Goal: Transaction & Acquisition: Purchase product/service

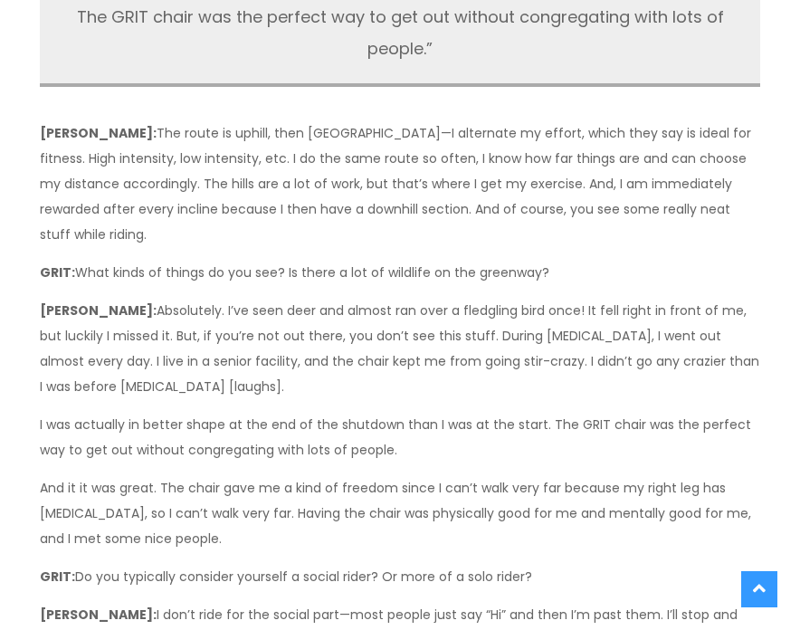
scroll to position [2080, 0]
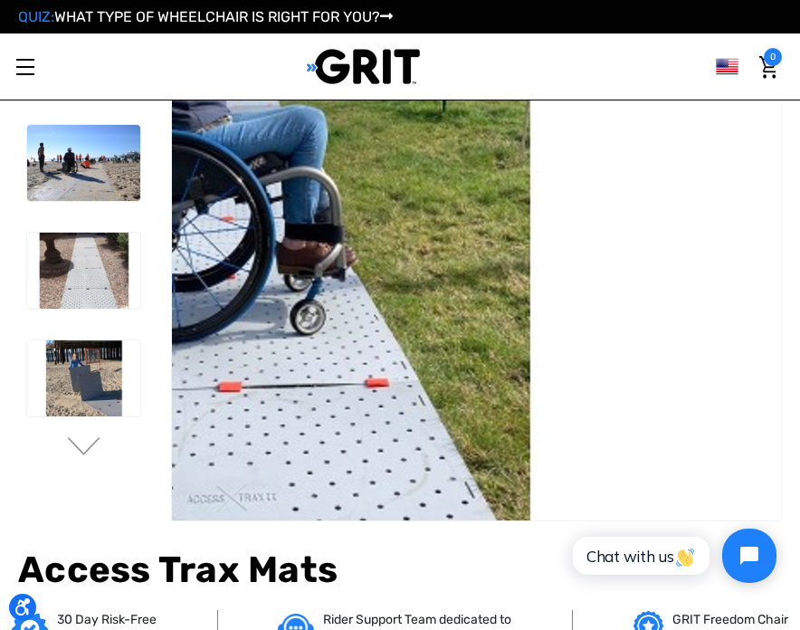
scroll to position [90, 0]
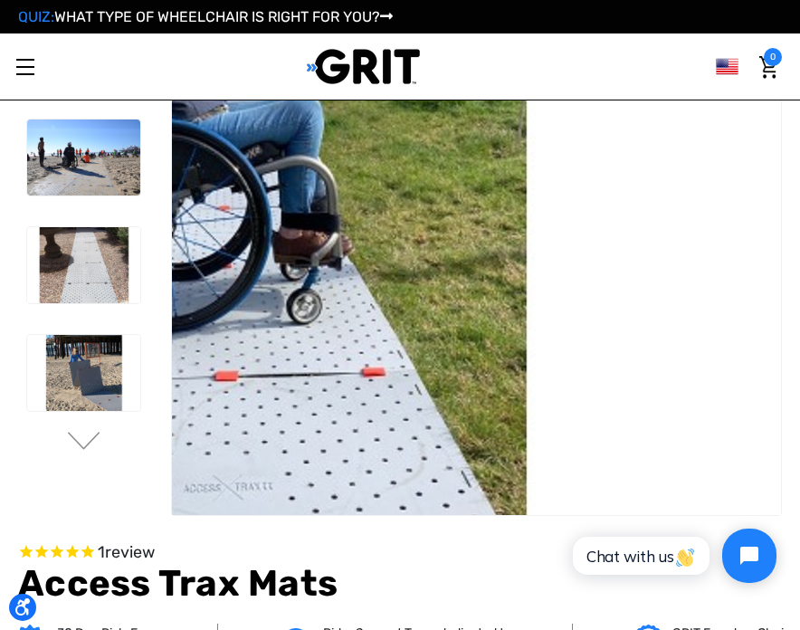
click at [743, 313] on img at bounding box center [235, 214] width 1158 height 772
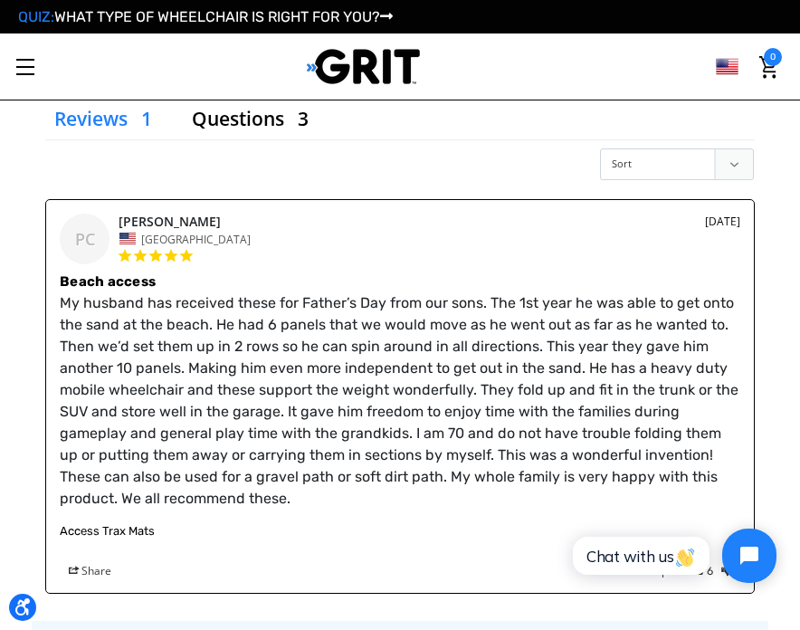
scroll to position [3166, 0]
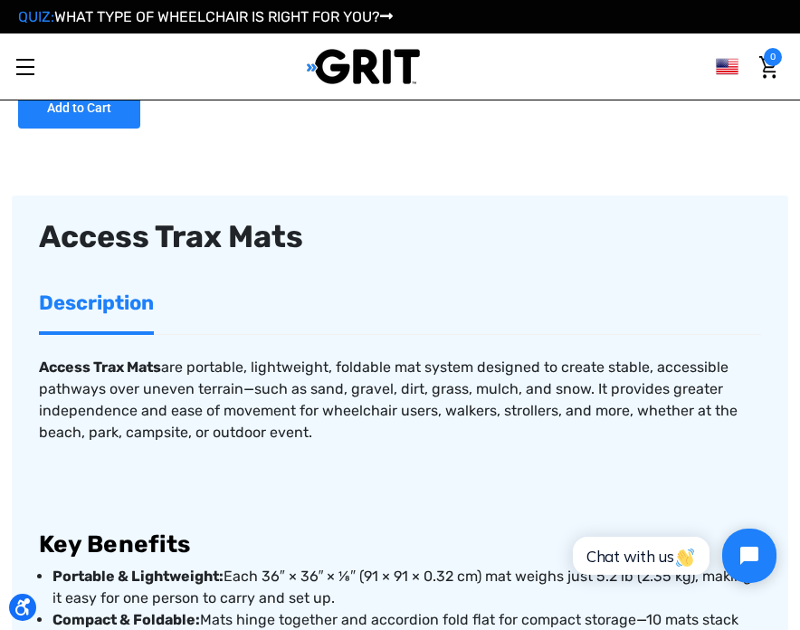
scroll to position [904, 0]
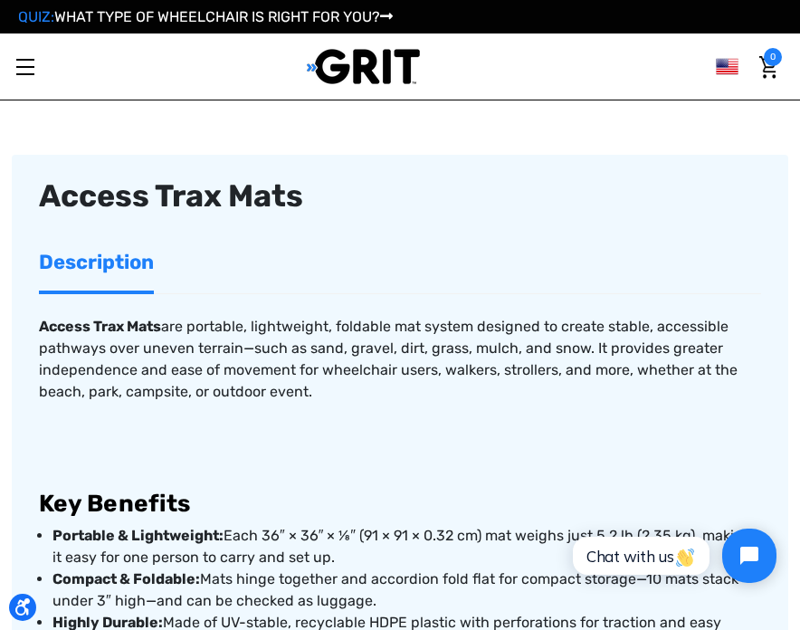
drag, startPoint x: 34, startPoint y: 320, endPoint x: 325, endPoint y: 394, distance: 299.7
copy p "Access Trax Mats are portable, lightweight, foldable mat system designed to cre…"
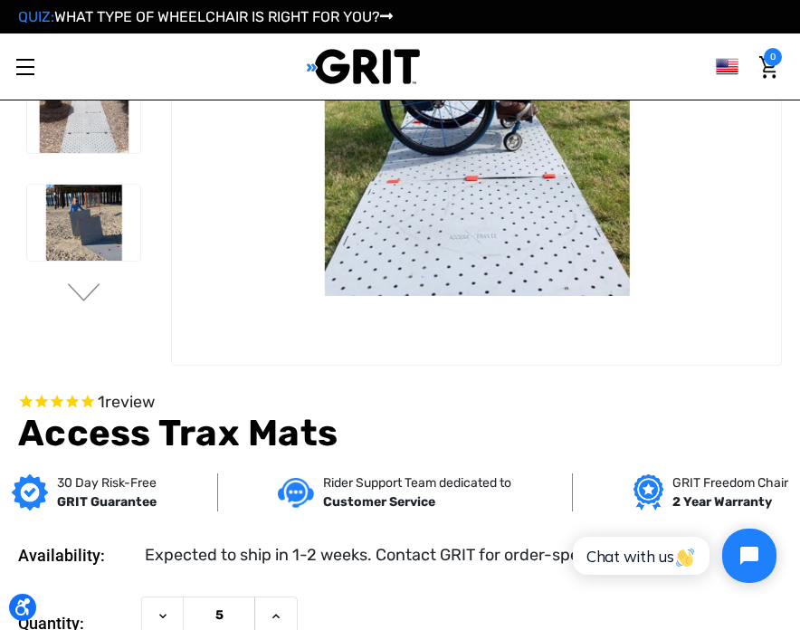
scroll to position [0, 0]
